Goal: Task Accomplishment & Management: Manage account settings

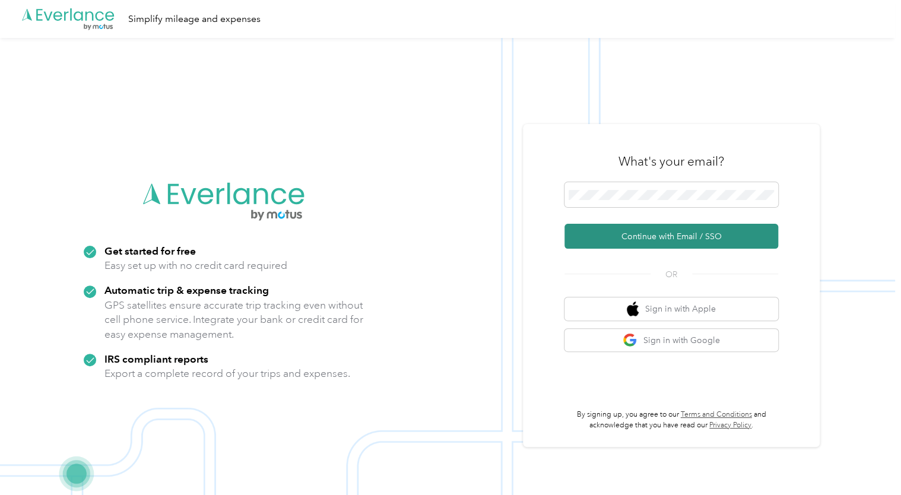
click at [640, 233] on button "Continue with Email / SSO" at bounding box center [671, 236] width 214 height 25
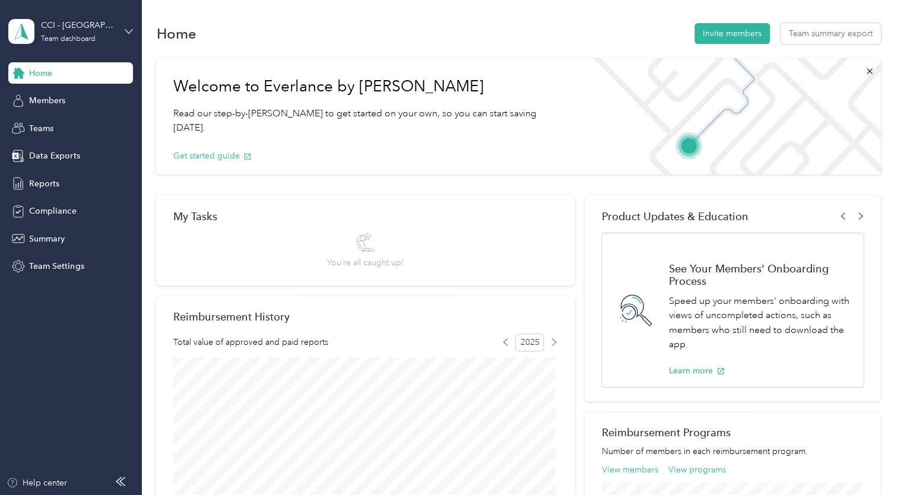
click at [127, 29] on icon at bounding box center [129, 31] width 8 height 8
click at [74, 120] on div "Personal dashboard" at bounding box center [56, 124] width 75 height 12
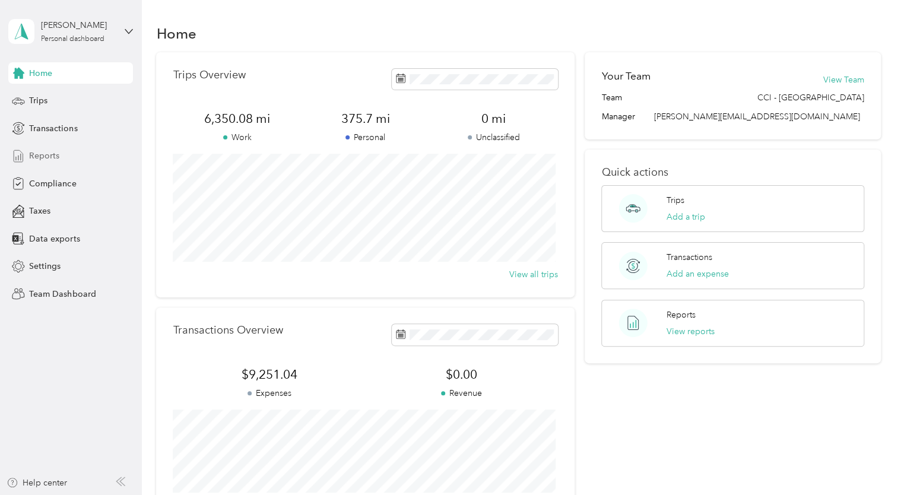
click at [48, 158] on span "Reports" at bounding box center [44, 156] width 30 height 12
